Goal: Task Accomplishment & Management: Use online tool/utility

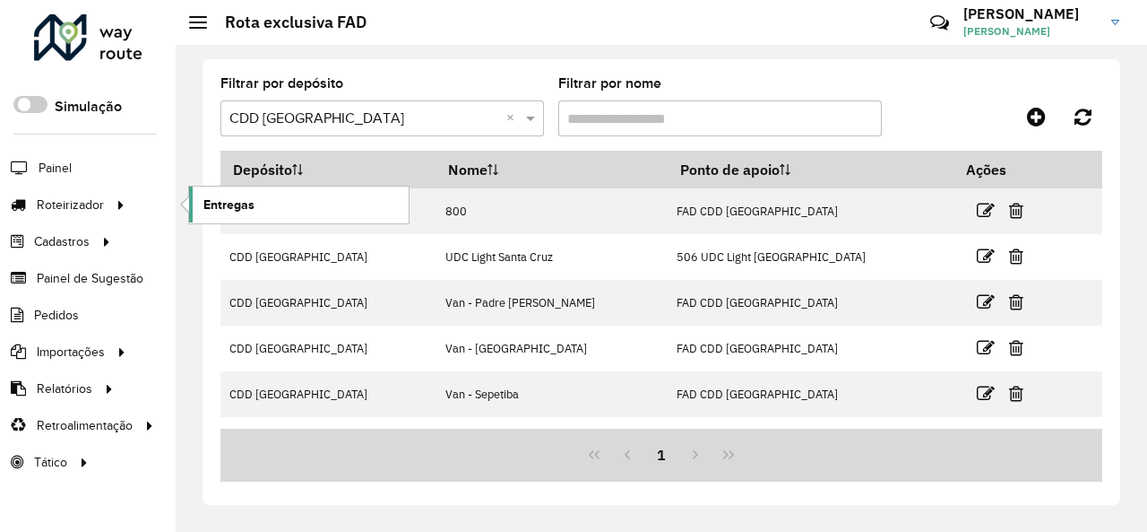
click at [304, 205] on link "Entregas" at bounding box center [299, 204] width 220 height 36
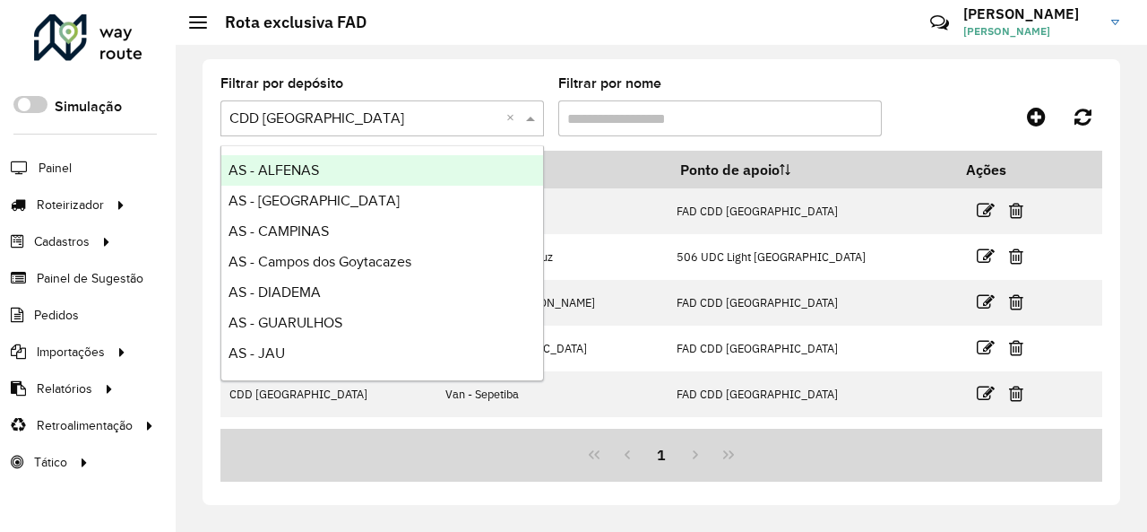
click at [535, 116] on span at bounding box center [533, 119] width 22 height 22
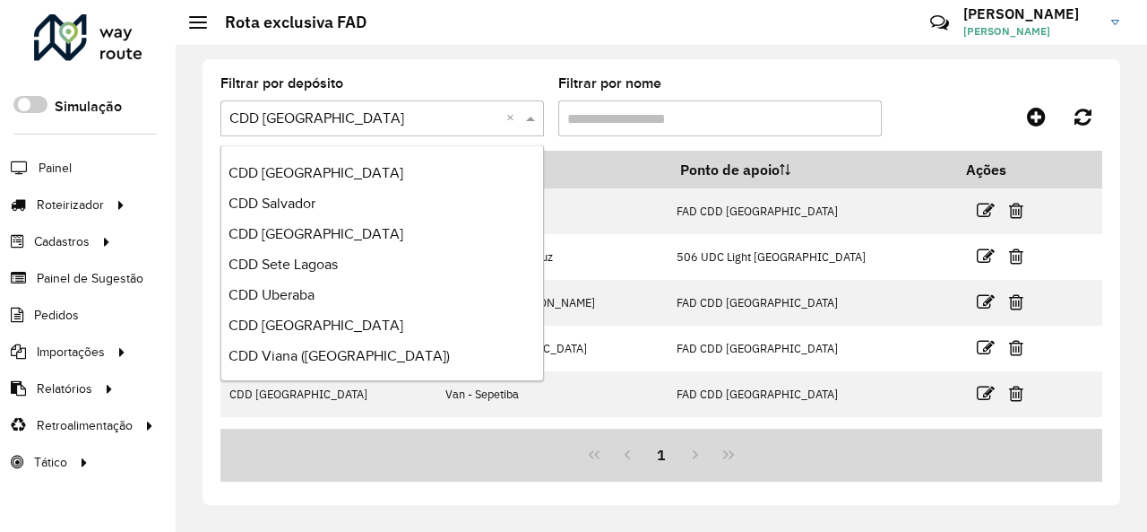
scroll to position [973, 0]
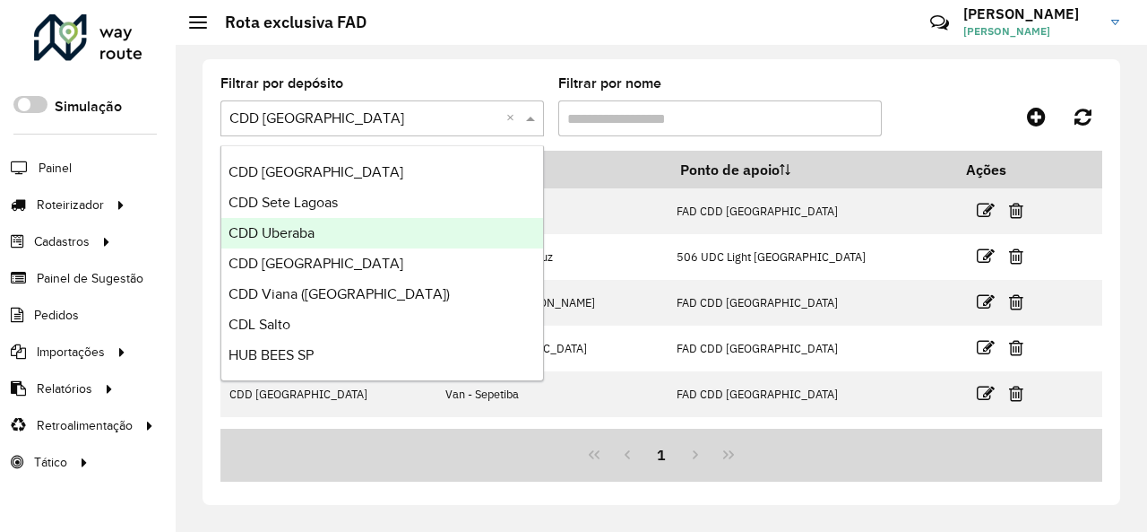
click at [362, 235] on div "CDD Uberaba" at bounding box center [382, 233] width 322 height 30
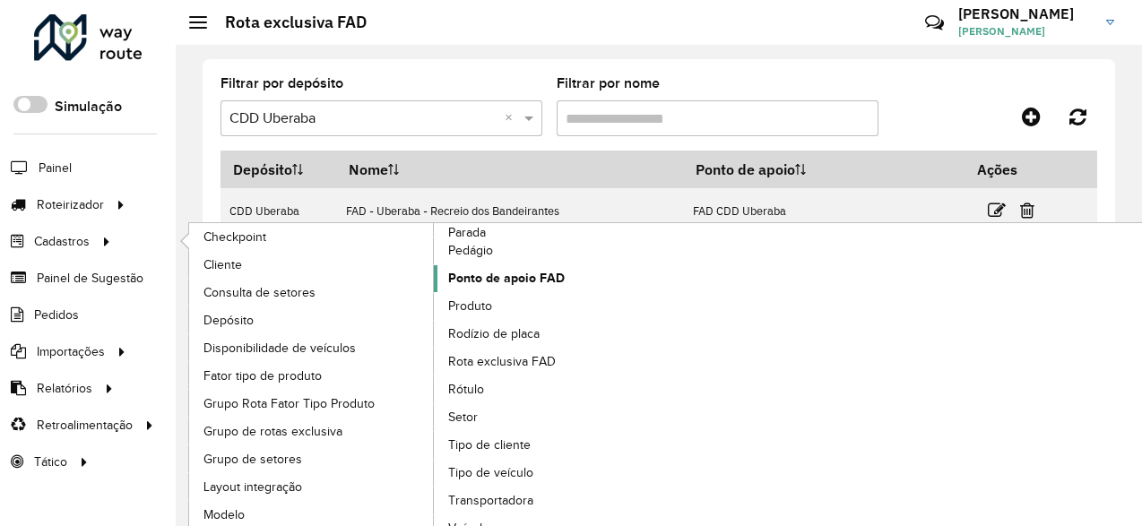
click at [559, 275] on span "Ponto de apoio FAD" at bounding box center [506, 278] width 117 height 19
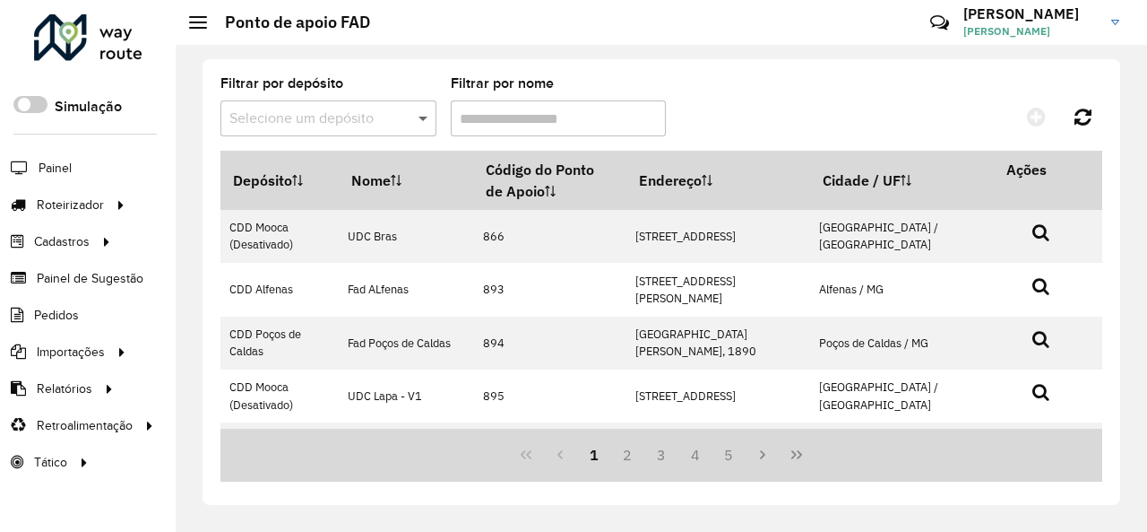
click at [428, 116] on span at bounding box center [425, 119] width 22 height 22
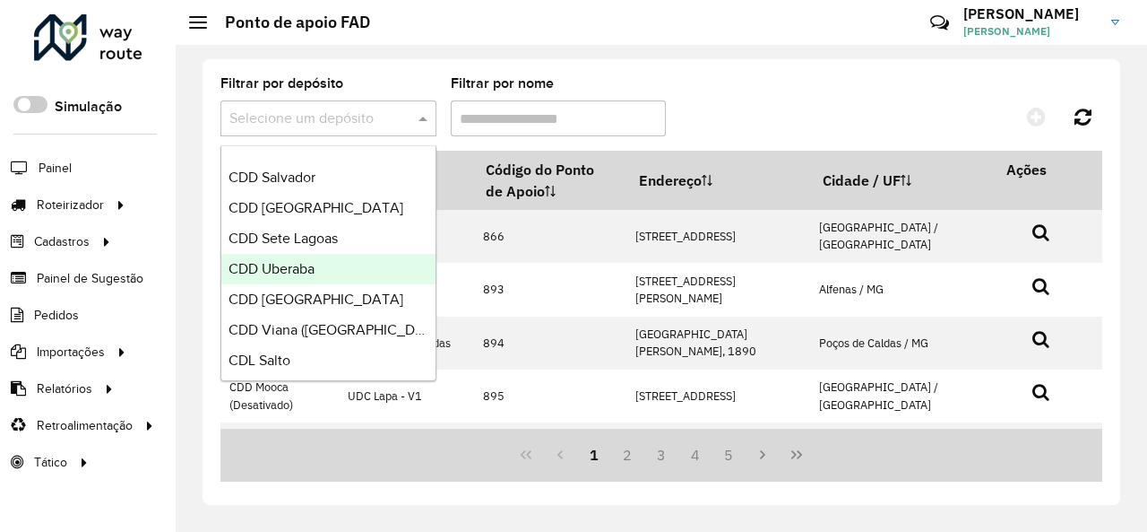
scroll to position [1004, 0]
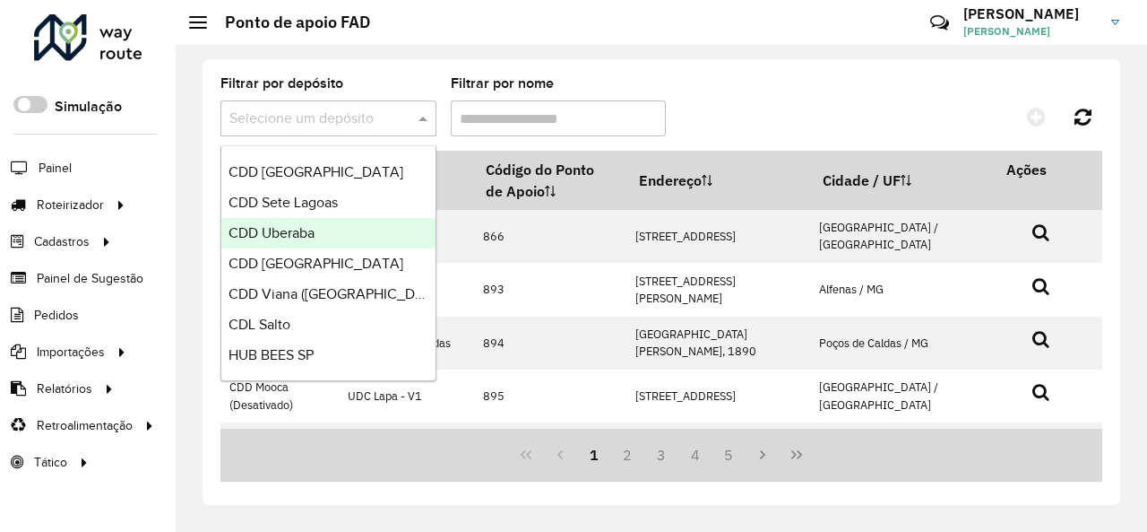
click at [340, 234] on div "CDD Uberaba" at bounding box center [328, 233] width 214 height 30
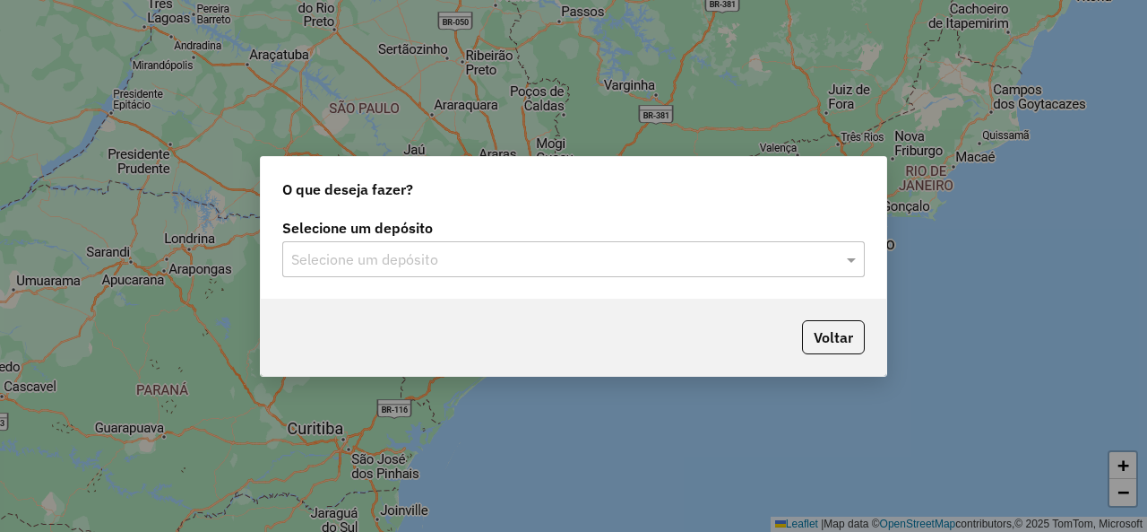
click at [430, 264] on input "text" at bounding box center [555, 260] width 529 height 22
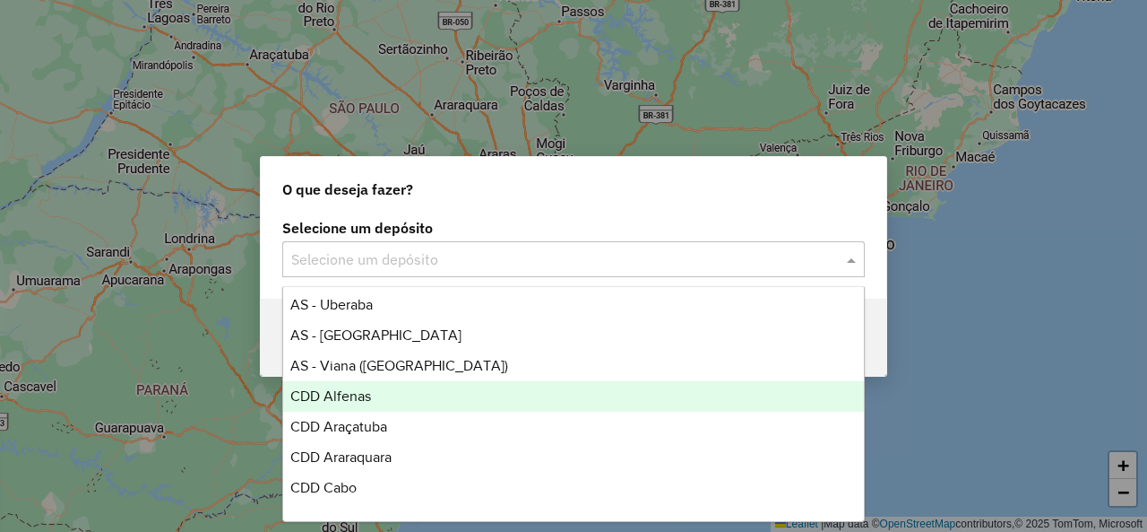
scroll to position [359, 0]
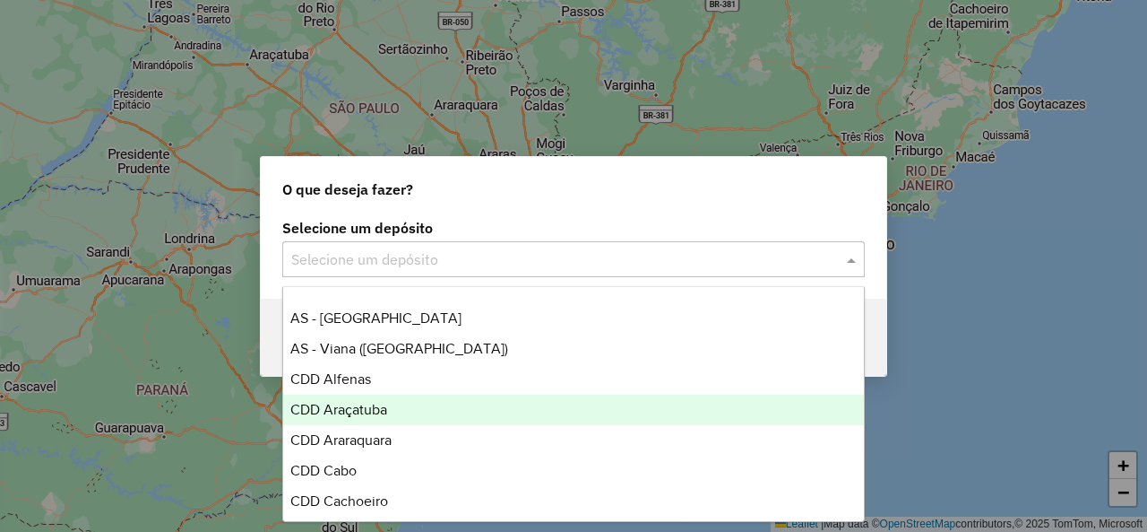
click at [429, 408] on div "CDD Araçatuba" at bounding box center [573, 409] width 580 height 30
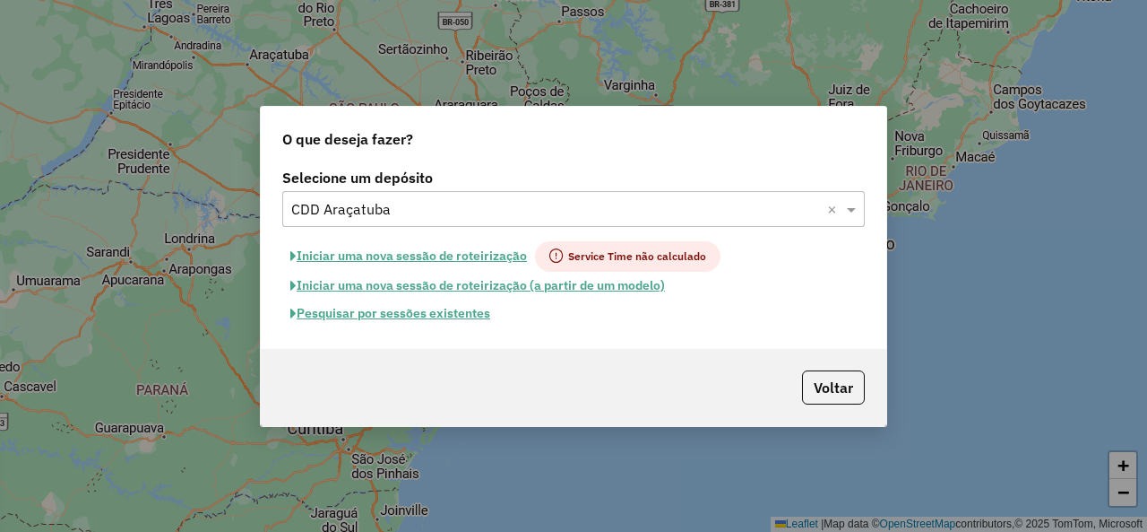
click at [354, 314] on button "Pesquisar por sessões existentes" at bounding box center [390, 313] width 216 height 28
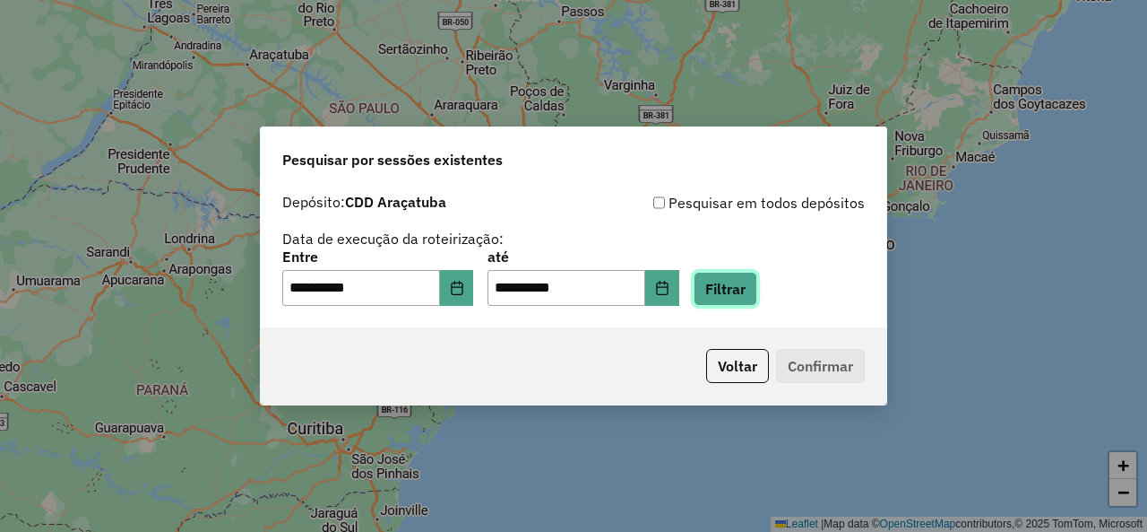
click at [757, 283] on button "Filtrar" at bounding box center [726, 289] width 64 height 34
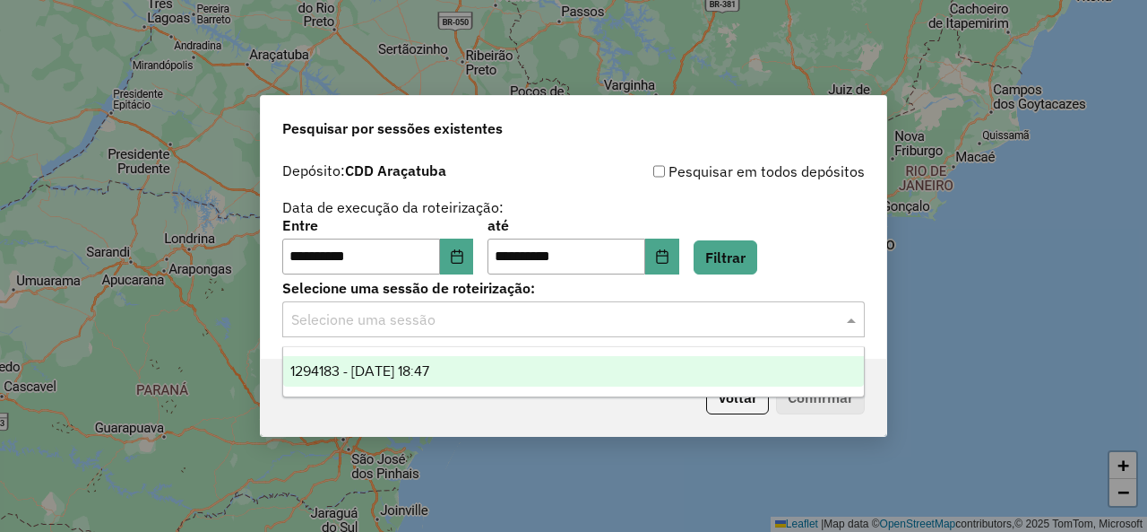
click at [368, 322] on input "text" at bounding box center [555, 320] width 529 height 22
click at [349, 362] on div "1294183 - 14/10/2025 18:47" at bounding box center [573, 371] width 580 height 30
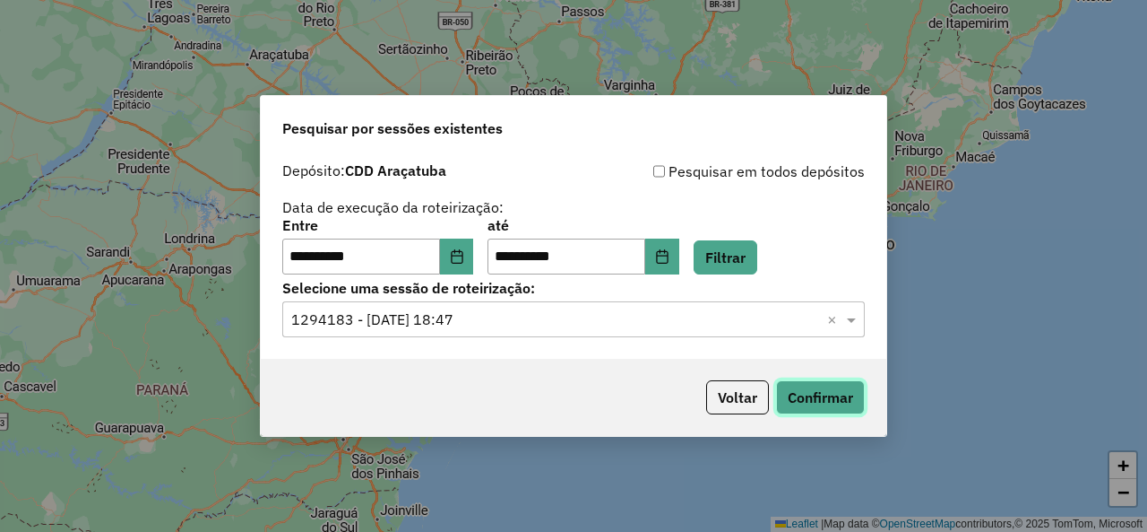
click at [832, 402] on button "Confirmar" at bounding box center [820, 397] width 89 height 34
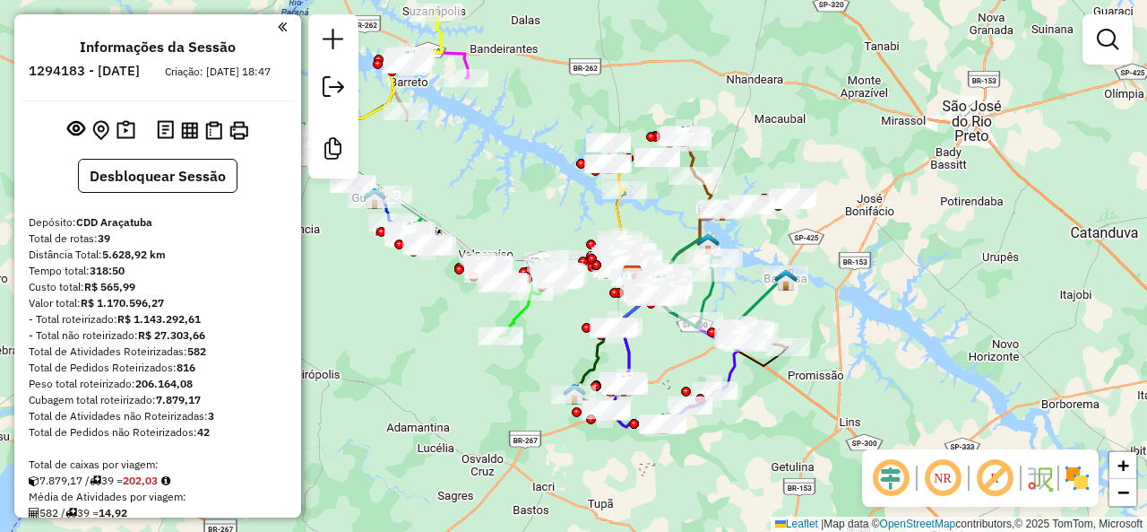
click at [994, 472] on em at bounding box center [994, 477] width 43 height 43
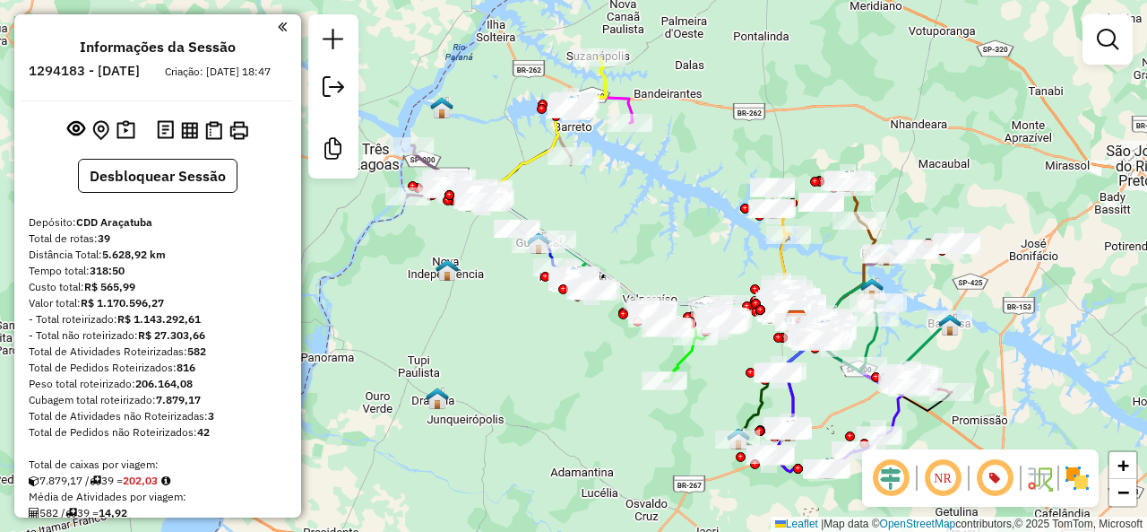
drag, startPoint x: 675, startPoint y: 362, endPoint x: 839, endPoint y: 407, distance: 170.0
click at [839, 407] on div "Janela de atendimento Grade de atendimento Capacidade Transportadoras Veículos …" at bounding box center [573, 266] width 1147 height 532
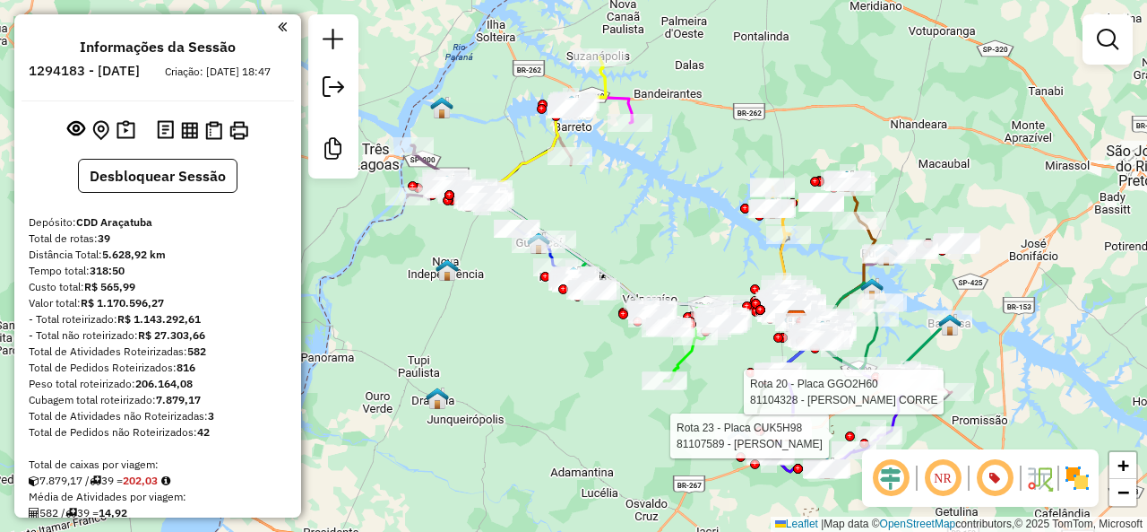
select select "**********"
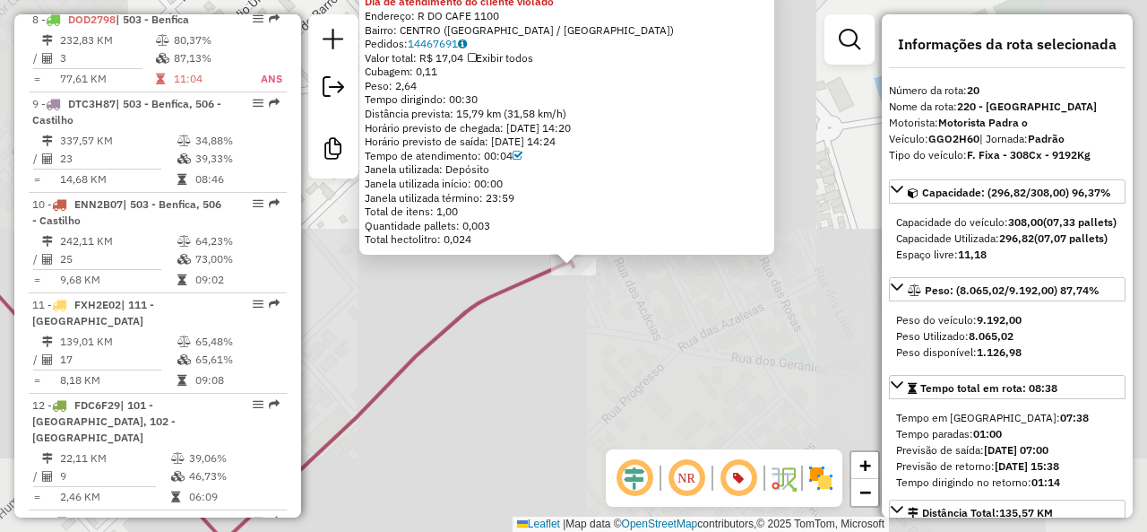
scroll to position [2577, 0]
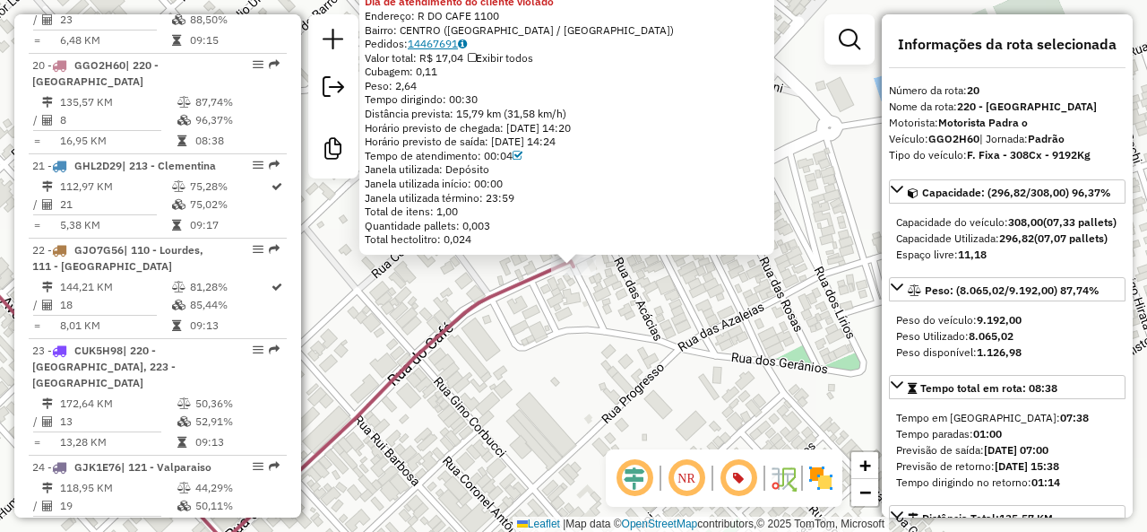
click at [448, 37] on link "14467691" at bounding box center [437, 43] width 59 height 13
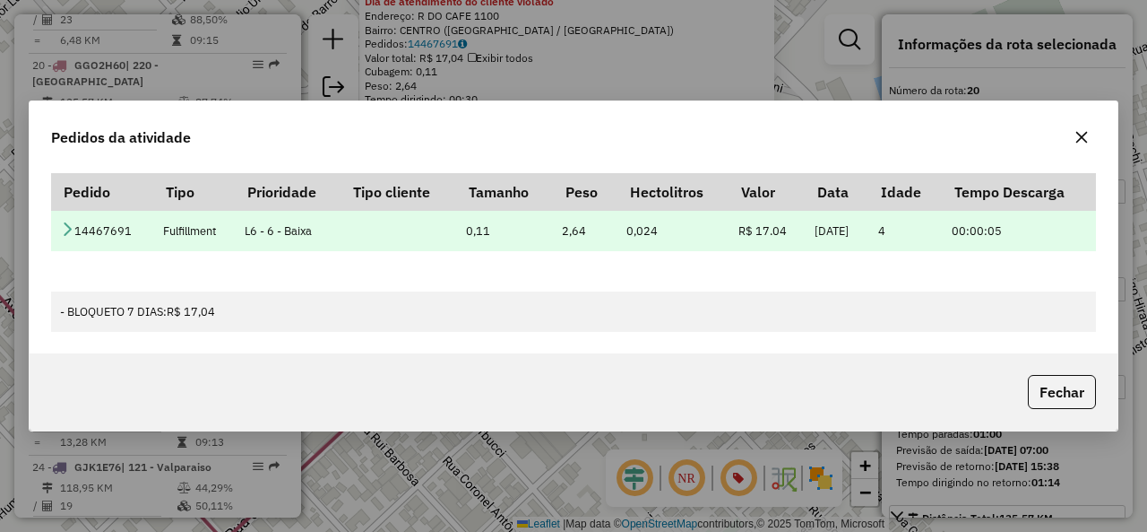
click at [63, 226] on icon at bounding box center [67, 228] width 14 height 14
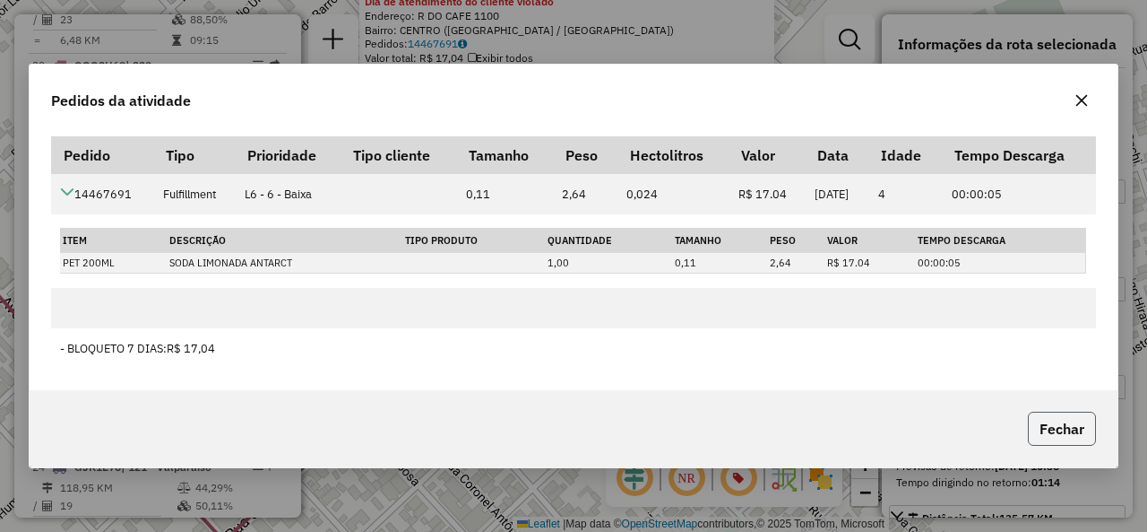
click at [1067, 432] on button "Fechar" at bounding box center [1062, 428] width 68 height 34
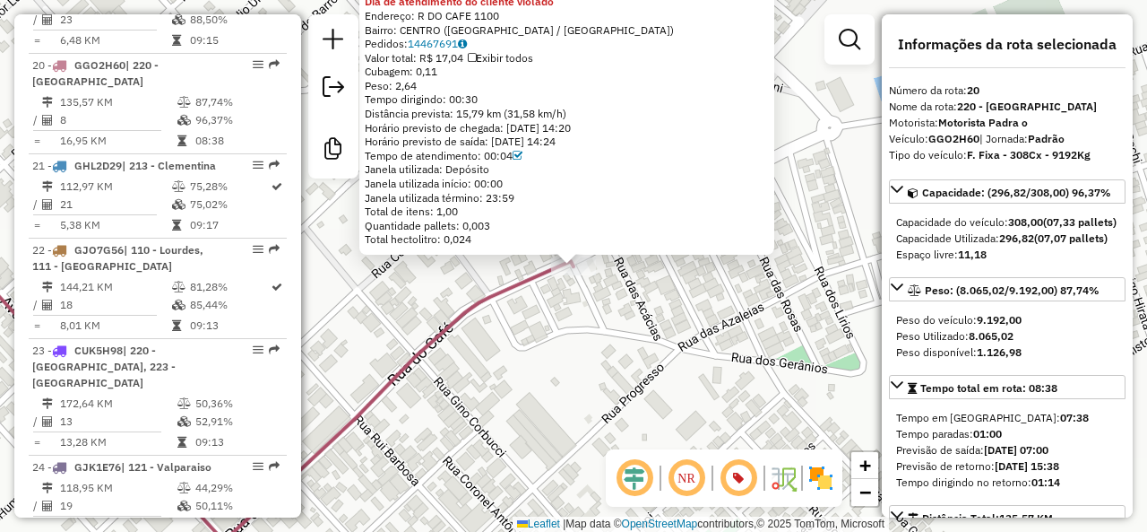
click at [748, 392] on div "81104328 - NIVALDO FERRAZ CORRE Dia de atendimento do cliente violado Endereço:…" at bounding box center [573, 266] width 1147 height 532
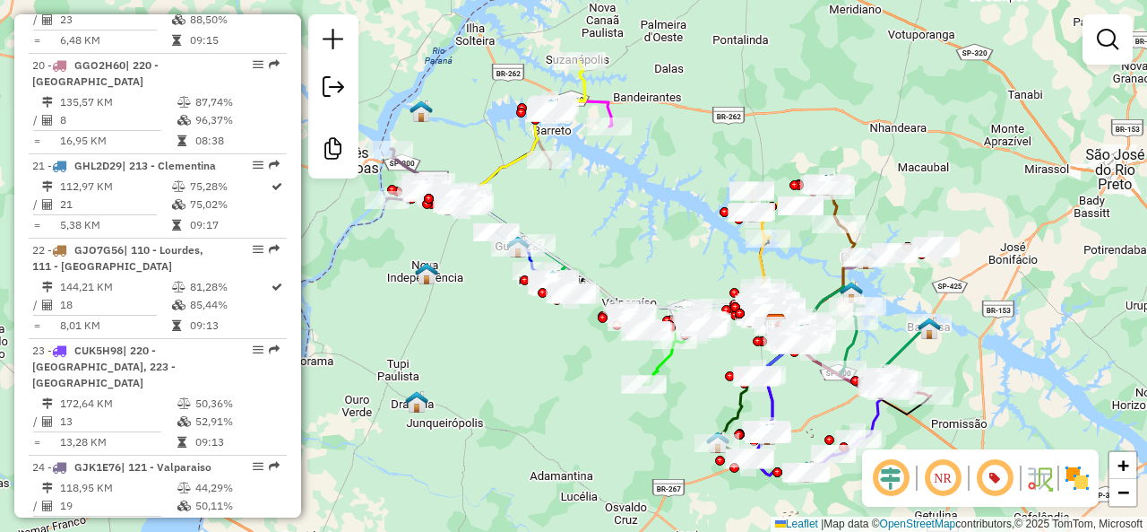
drag, startPoint x: 927, startPoint y: 334, endPoint x: 990, endPoint y: 365, distance: 69.8
click at [990, 365] on div "Janela de atendimento Grade de atendimento Capacidade Transportadoras Veículos …" at bounding box center [573, 266] width 1147 height 532
